Goal: Information Seeking & Learning: Find specific fact

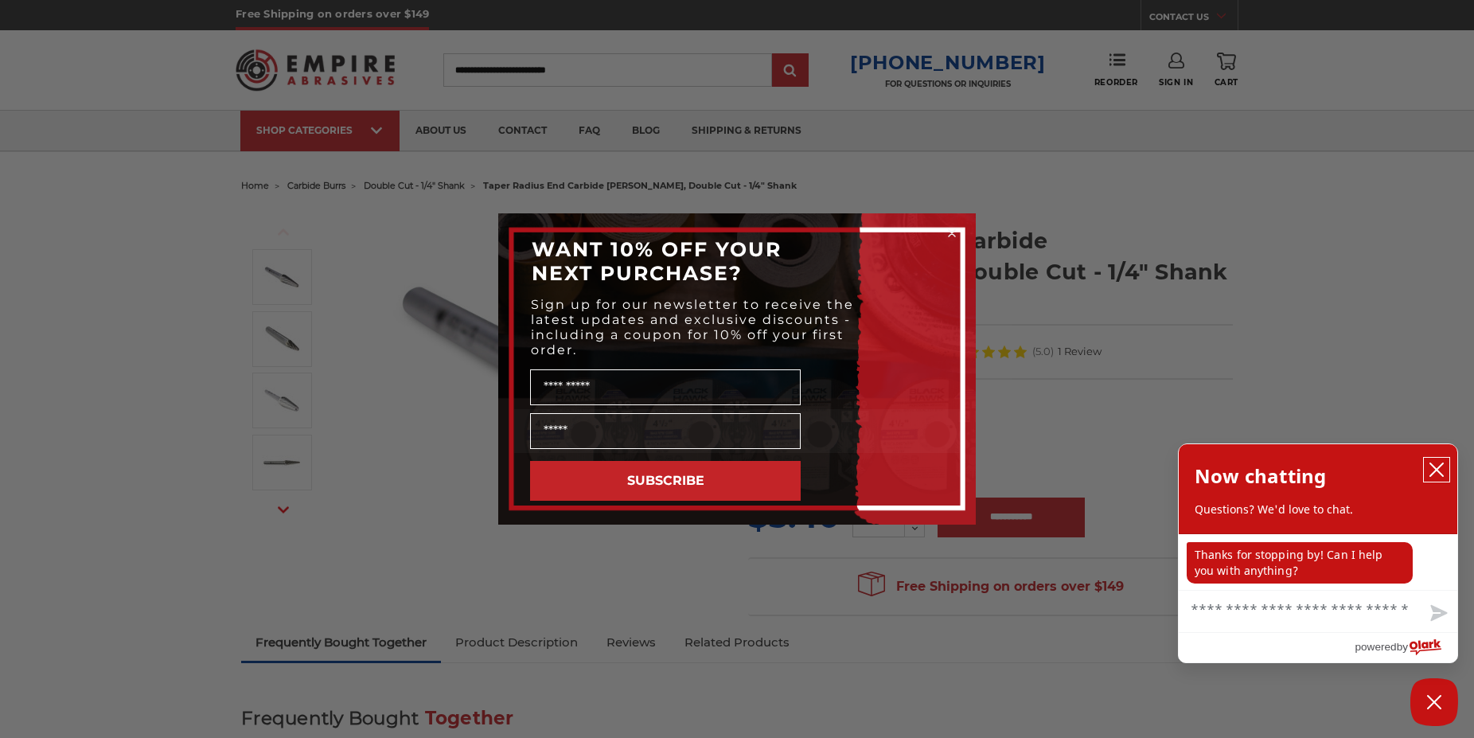
click at [1435, 471] on icon "close chatbox" at bounding box center [1436, 469] width 13 height 13
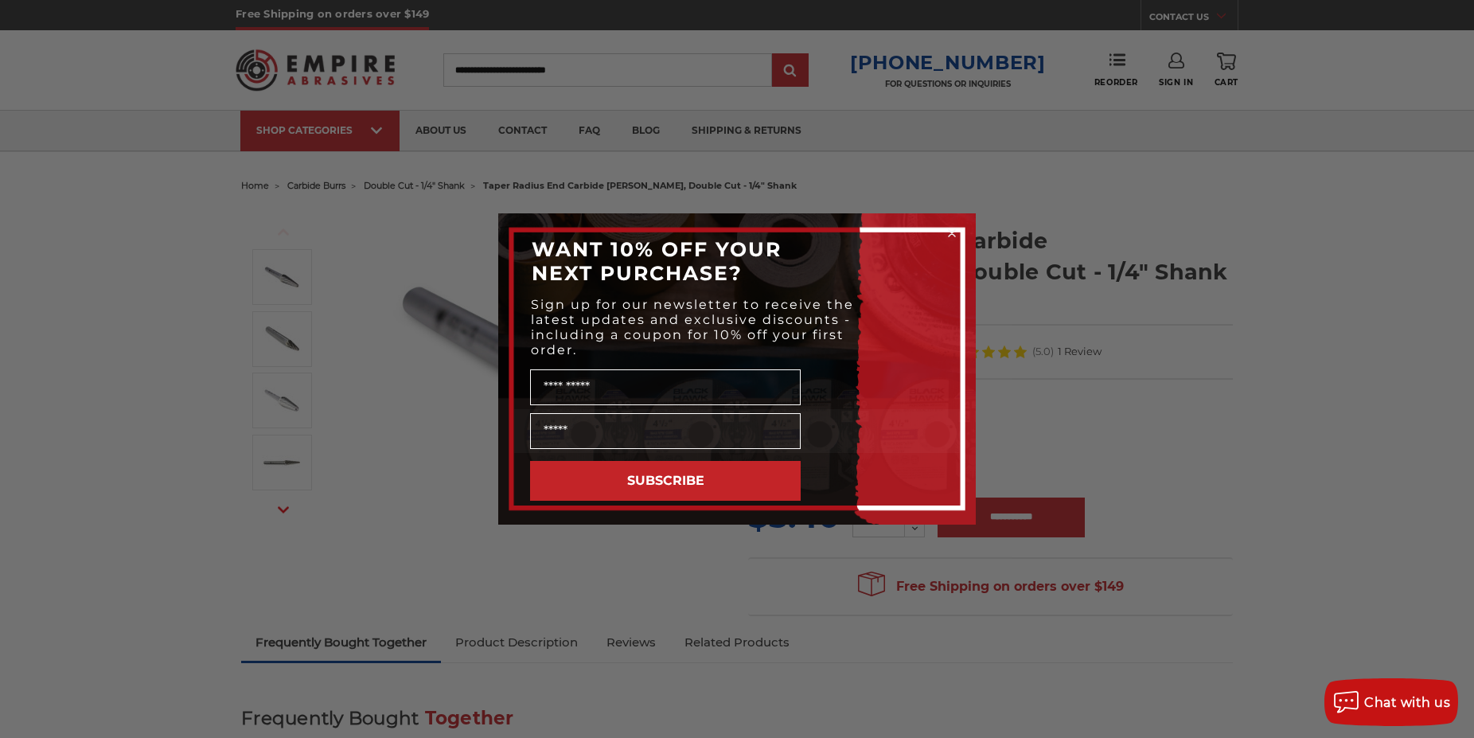
click at [952, 233] on icon "Close dialog" at bounding box center [951, 233] width 6 height 6
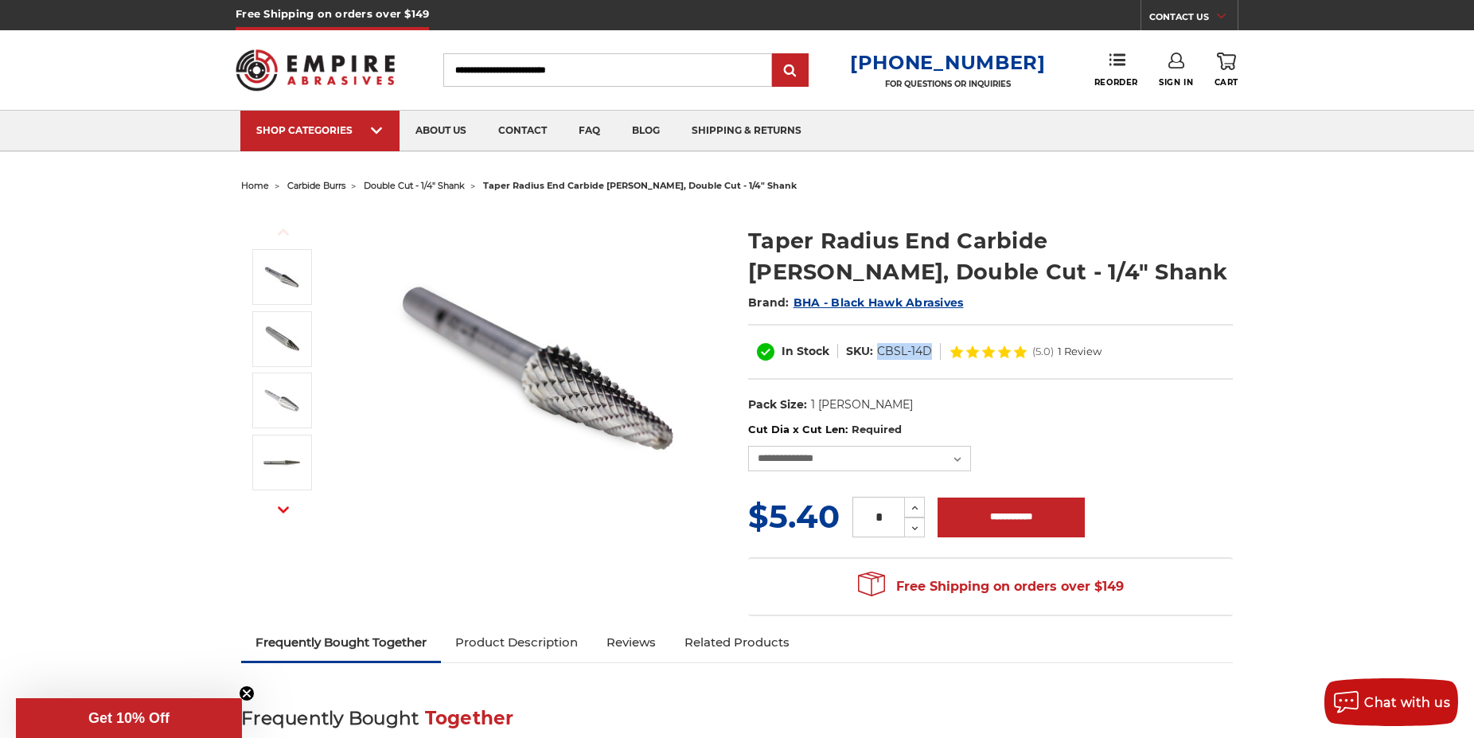
drag, startPoint x: 929, startPoint y: 349, endPoint x: 878, endPoint y: 349, distance: 50.9
click at [878, 349] on dd "CBSL-14D" at bounding box center [904, 351] width 55 height 17
copy dd "CBSL-14D"
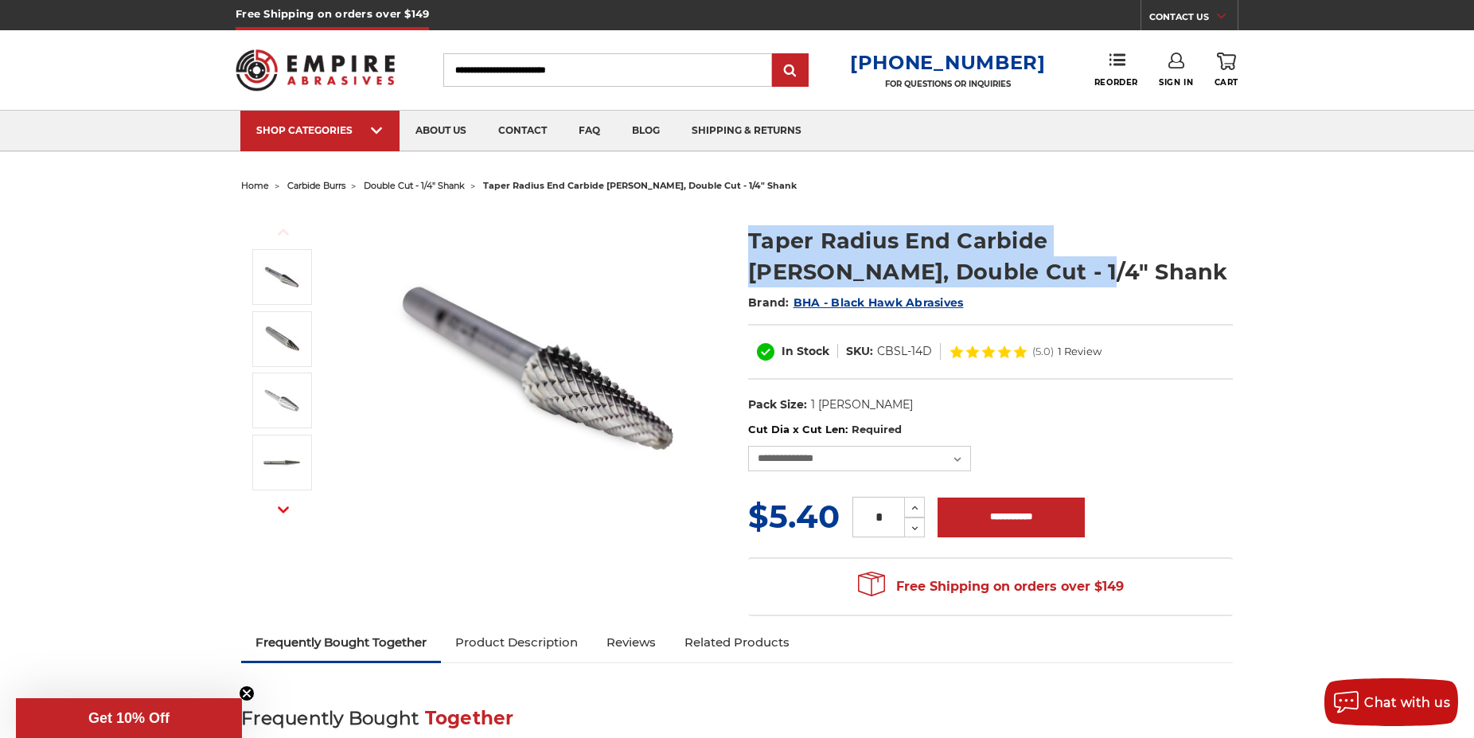
drag, startPoint x: 750, startPoint y: 236, endPoint x: 957, endPoint y: 283, distance: 212.3
click at [957, 283] on h1 "Taper Radius End Carbide [PERSON_NAME], Double Cut - 1/4" Shank" at bounding box center [990, 256] width 485 height 62
copy h1 "Taper Radius End Carbide [PERSON_NAME], Double Cut - 1/4" Shank"
